Goal: Task Accomplishment & Management: Manage account settings

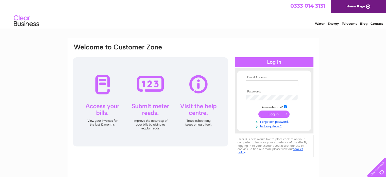
click at [255, 83] on input "text" at bounding box center [272, 83] width 52 height 6
type input "gordon@springwater-direct.net"
click at [263, 115] on input "submit" at bounding box center [274, 113] width 31 height 7
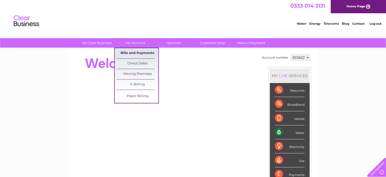
click at [136, 52] on link "Bills and Payments" at bounding box center [138, 53] width 42 height 10
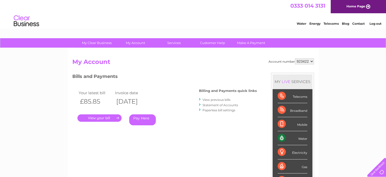
click at [94, 119] on link "." at bounding box center [99, 117] width 44 height 7
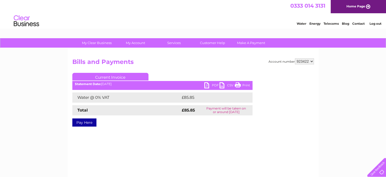
click at [206, 87] on link "PDF" at bounding box center [211, 85] width 15 height 7
click at [378, 24] on link "Log out" at bounding box center [376, 24] width 12 height 4
